Goal: Task Accomplishment & Management: Manage account settings

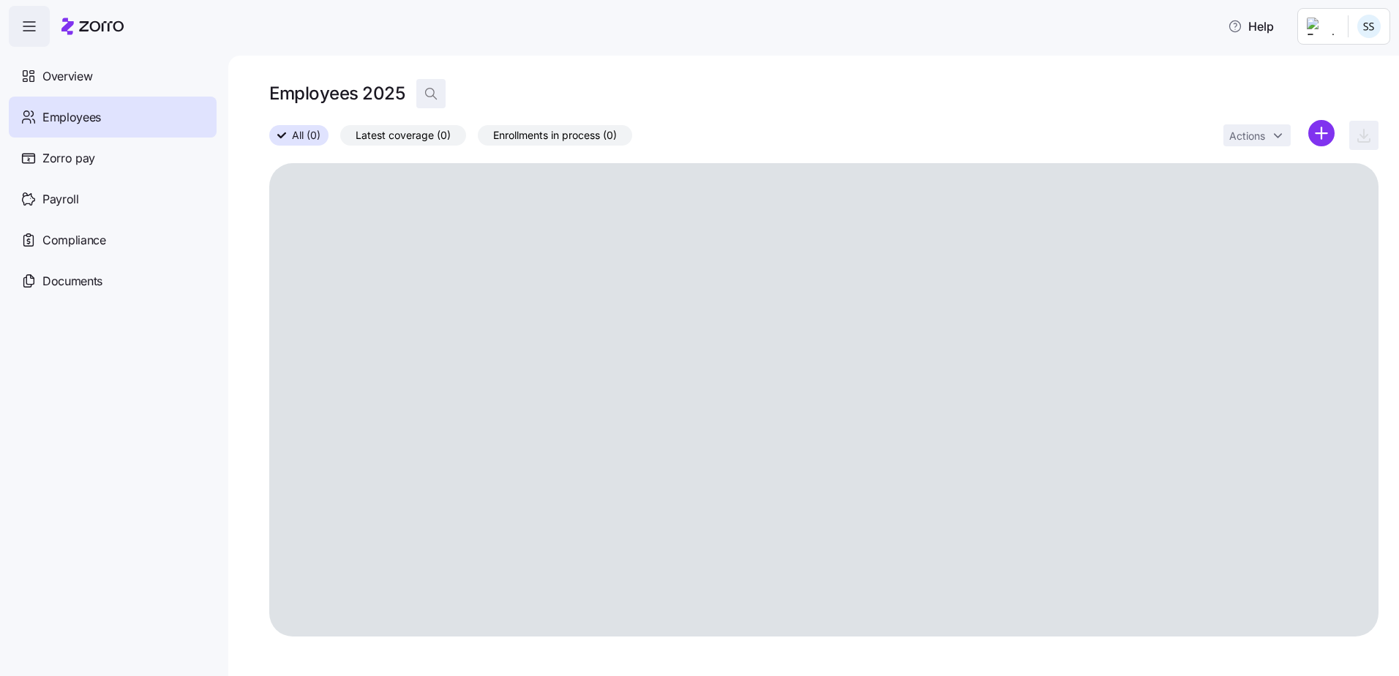
click at [435, 95] on icon "button" at bounding box center [431, 93] width 15 height 15
click at [462, 94] on input at bounding box center [562, 93] width 293 height 23
type input "Stella"
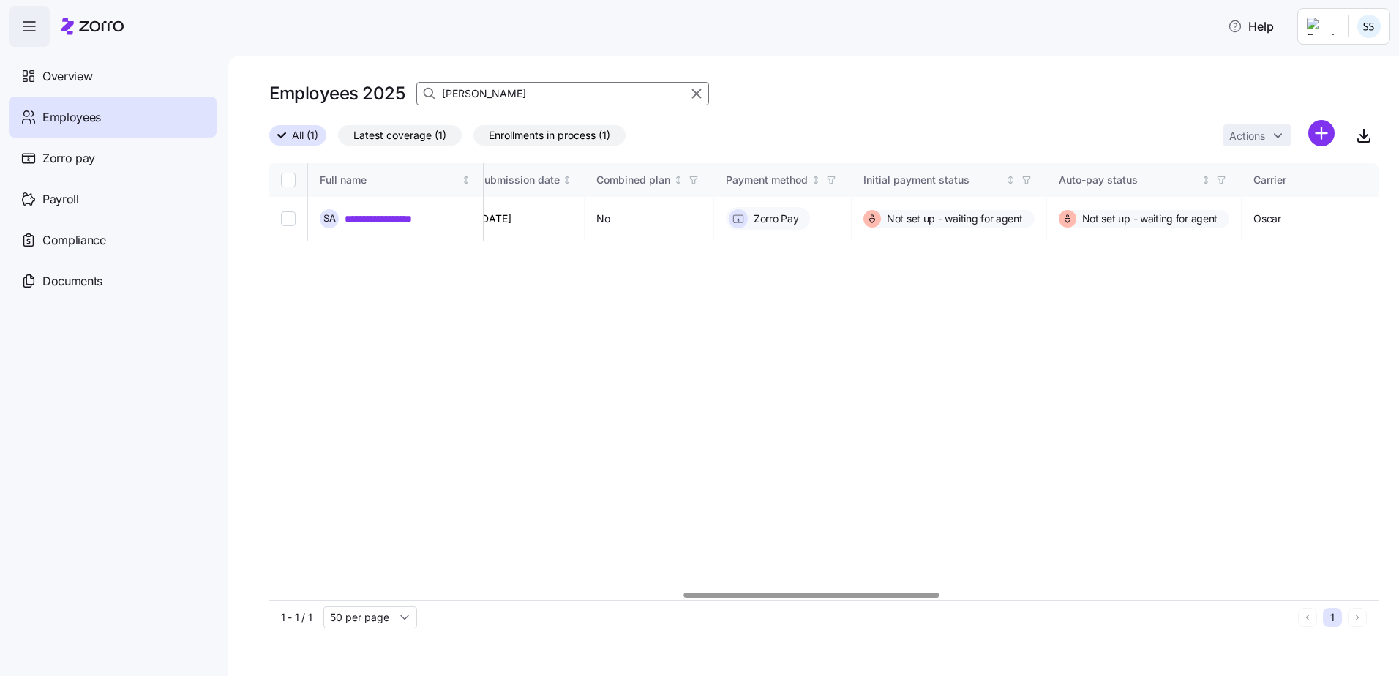
scroll to position [0, 1785]
click at [885, 598] on div at bounding box center [808, 595] width 255 height 5
click at [357, 211] on link "**********" at bounding box center [388, 218] width 87 height 15
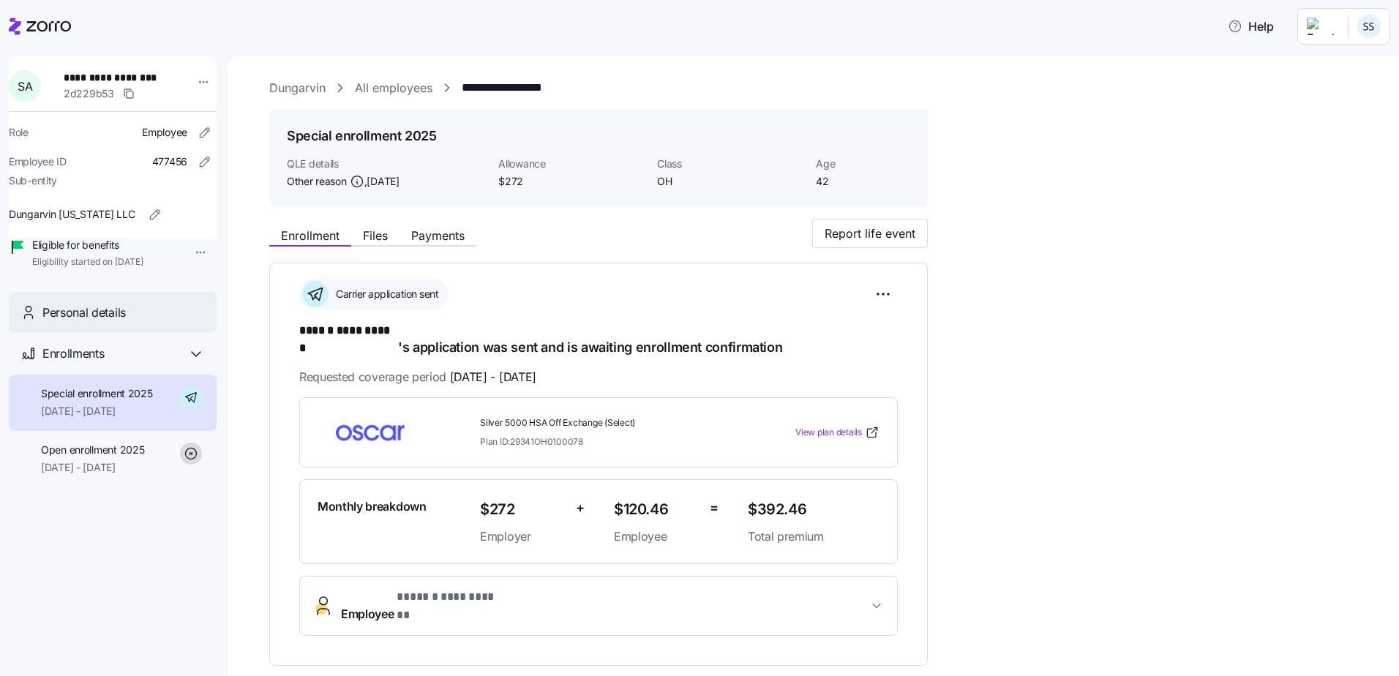
click at [83, 334] on div "Personal details" at bounding box center [113, 313] width 208 height 42
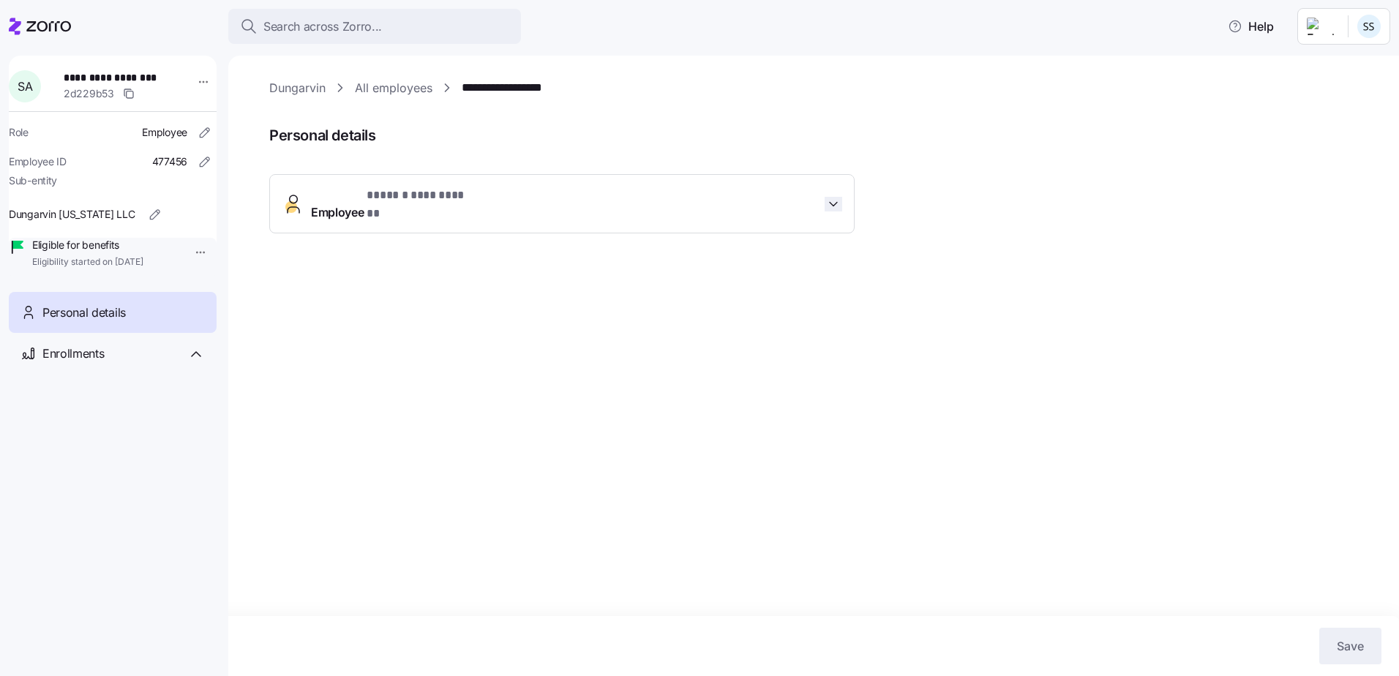
click at [836, 197] on icon "button" at bounding box center [833, 204] width 15 height 15
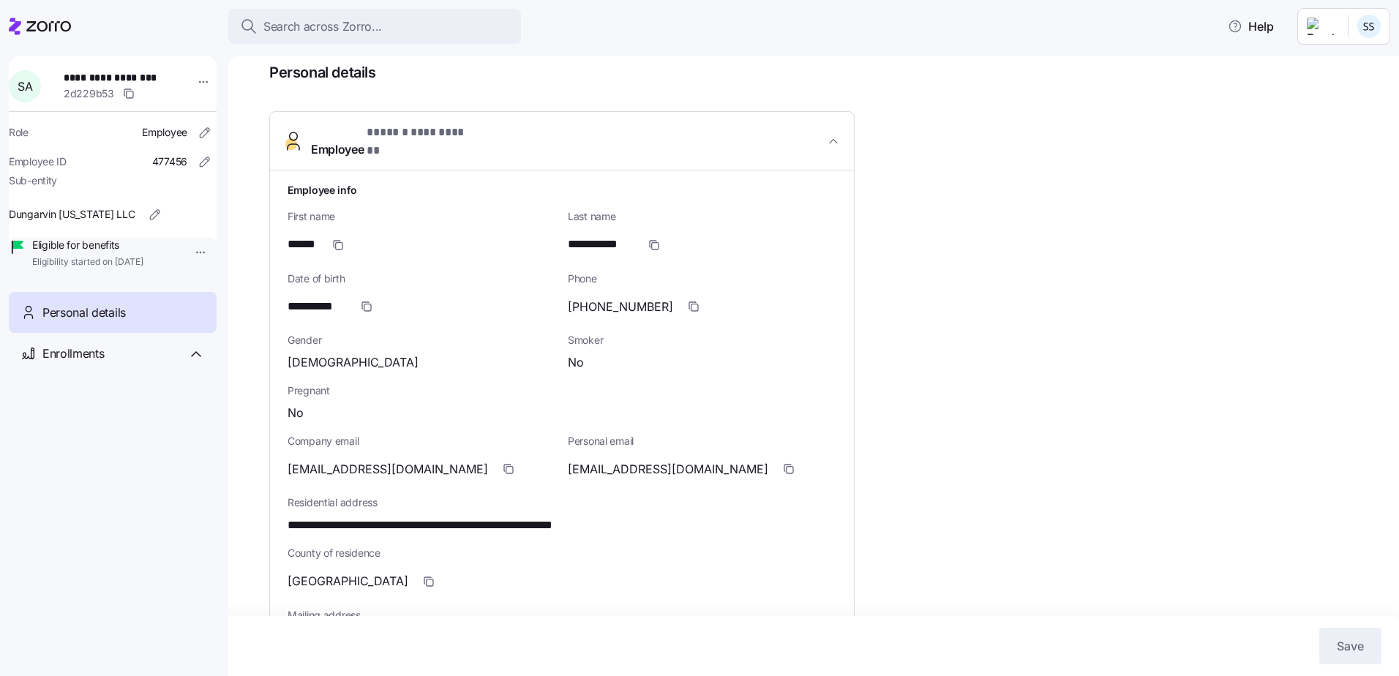
scroll to position [58, 0]
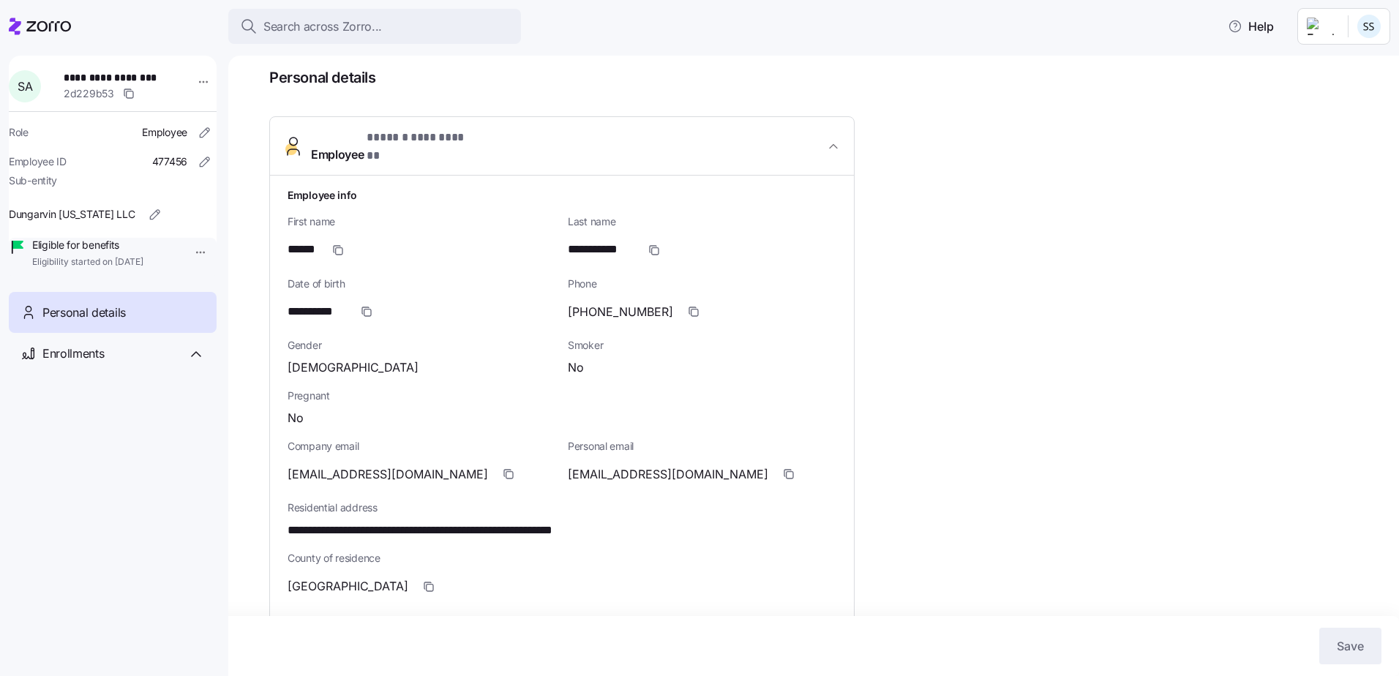
drag, startPoint x: 26, startPoint y: 27, endPoint x: 98, endPoint y: 55, distance: 77.6
click at [26, 27] on icon at bounding box center [40, 27] width 62 height 18
